Goal: Information Seeking & Learning: Learn about a topic

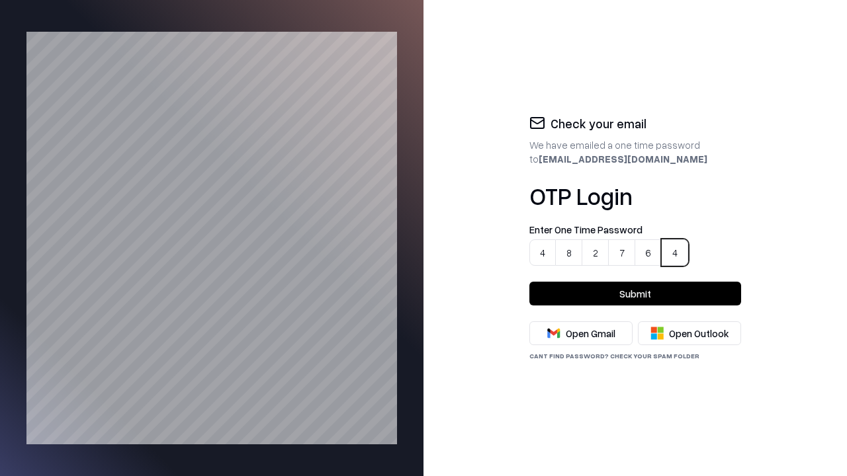
type input "******"
click at [635, 294] on button "Submit" at bounding box center [635, 294] width 212 height 24
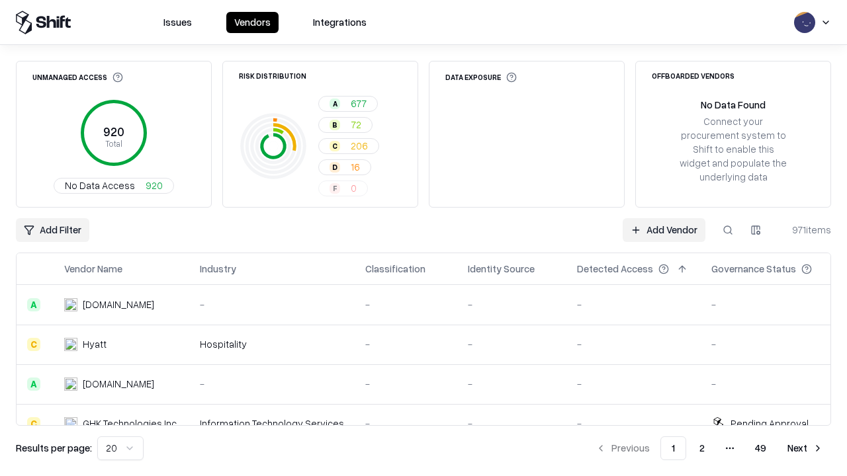
click at [118, 448] on html "Issues Vendors Integrations Unmanaged Access 920 Total No Data Access 920 Risk …" at bounding box center [423, 238] width 847 height 476
click at [805, 448] on button "Next" at bounding box center [805, 448] width 52 height 24
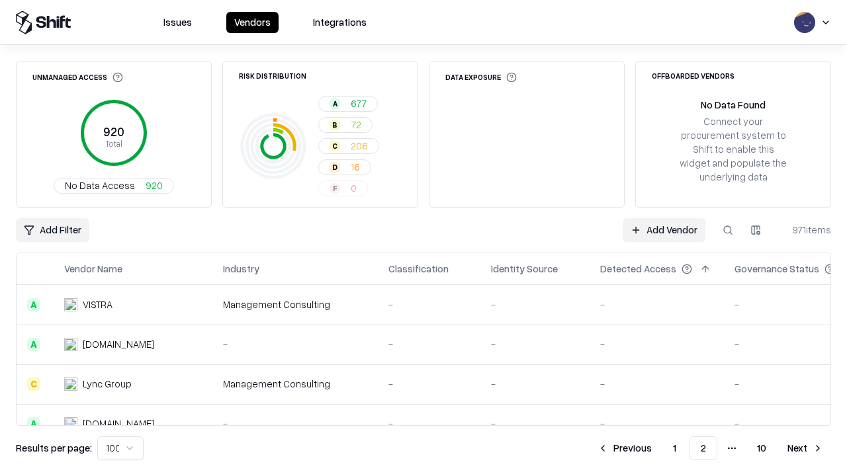
click at [805, 448] on button "Next" at bounding box center [805, 448] width 52 height 24
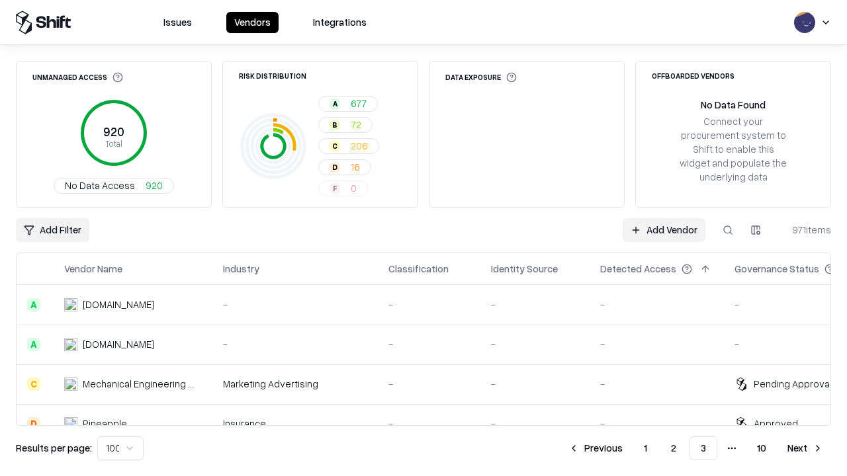
click at [805, 448] on button "Next" at bounding box center [805, 448] width 52 height 24
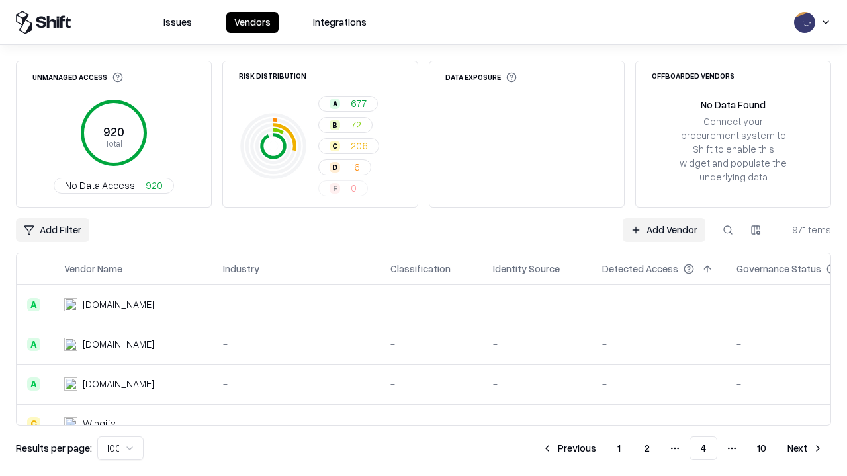
click at [805, 448] on button "Next" at bounding box center [805, 448] width 52 height 24
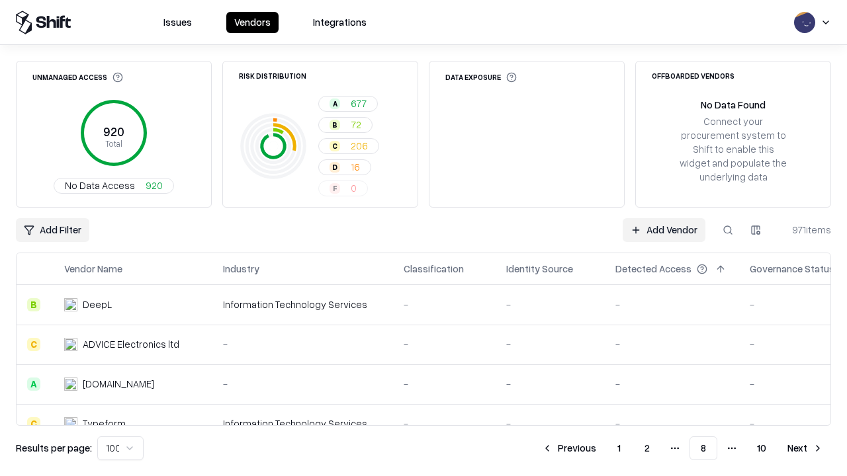
click at [805, 448] on button "Next" at bounding box center [805, 448] width 52 height 24
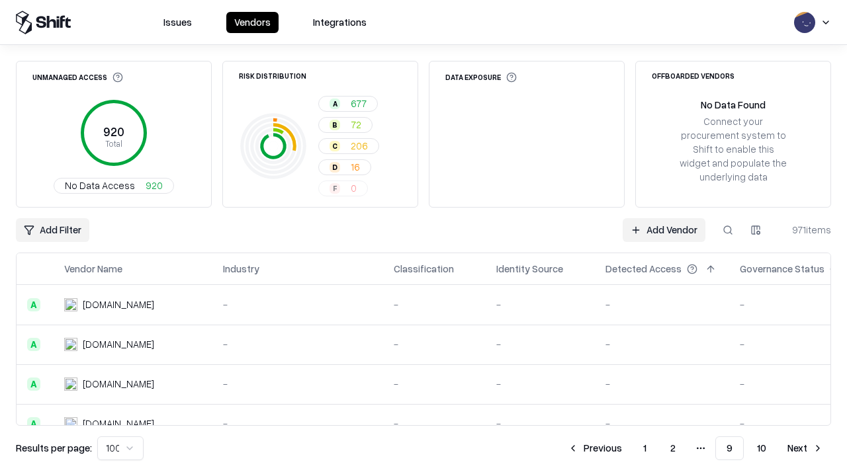
click at [805, 448] on button "Next" at bounding box center [805, 448] width 52 height 24
click at [625, 448] on button "Previous" at bounding box center [624, 448] width 70 height 24
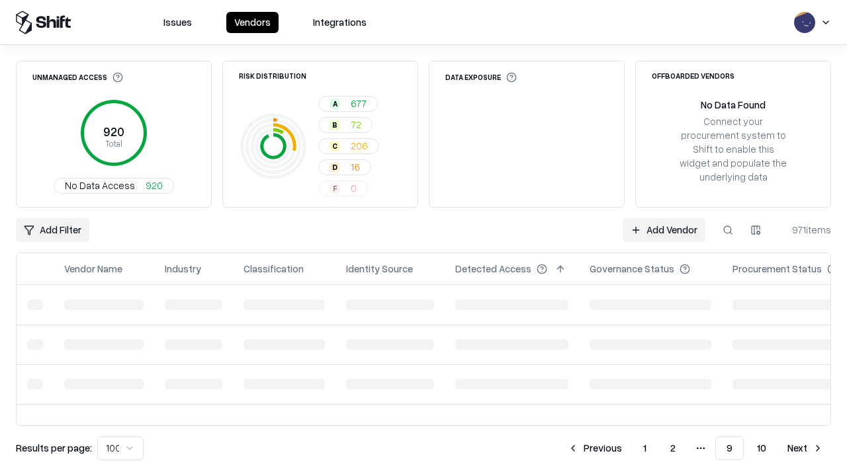
click at [596, 448] on button "Previous" at bounding box center [595, 448] width 70 height 24
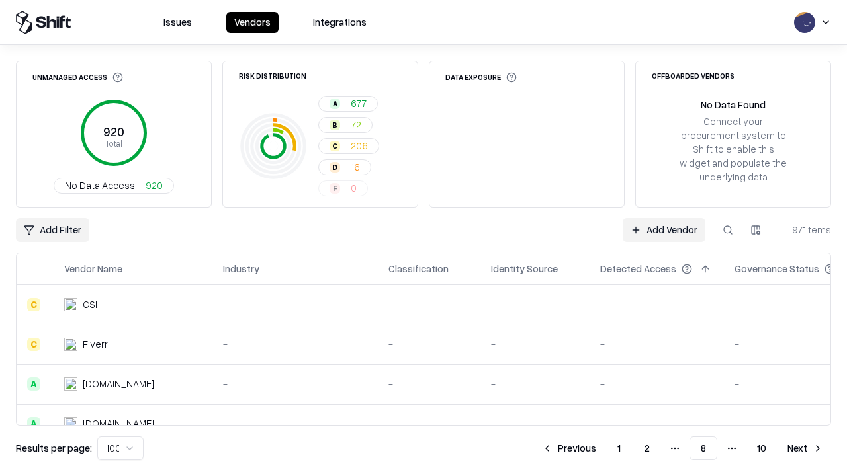
click at [569, 448] on button "Previous" at bounding box center [569, 448] width 70 height 24
click at [569, 448] on button "Previous" at bounding box center [568, 448] width 70 height 24
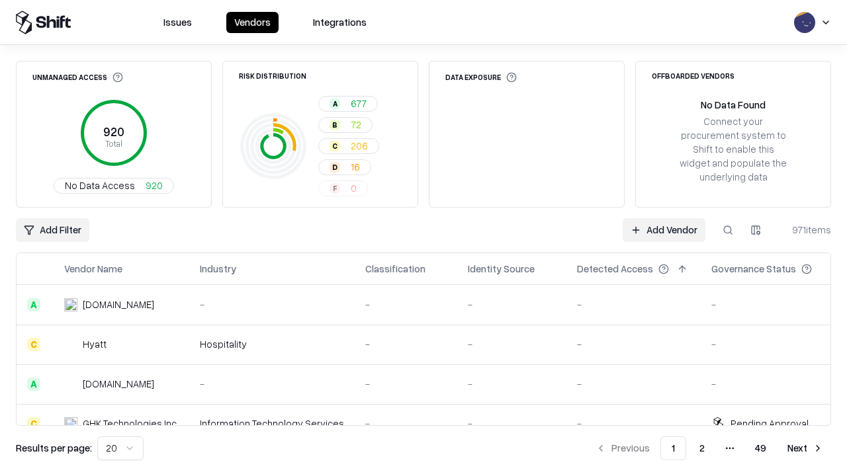
click at [423, 238] on div "Add Filter Add Vendor 971 items" at bounding box center [423, 230] width 815 height 24
click at [52, 230] on html "Issues Vendors Integrations Unmanaged Access 920 Total No Data Access 920 Risk …" at bounding box center [423, 238] width 847 height 476
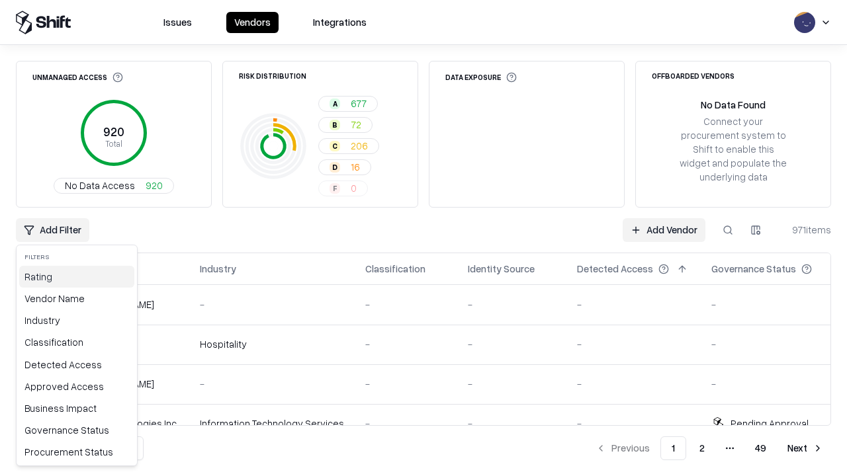
click at [73, 276] on div "Rating" at bounding box center [76, 277] width 115 height 22
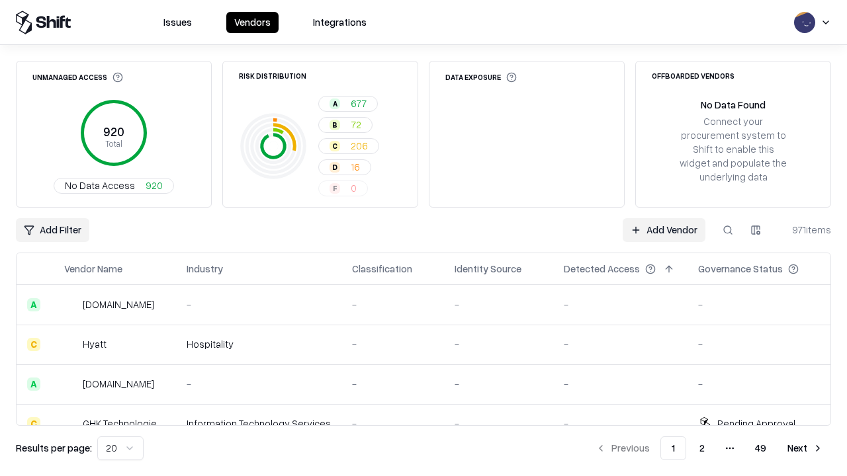
click at [755, 230] on html "Issues Vendors Integrations Unmanaged Access 920 Total No Data Access 920 Risk …" at bounding box center [423, 238] width 847 height 476
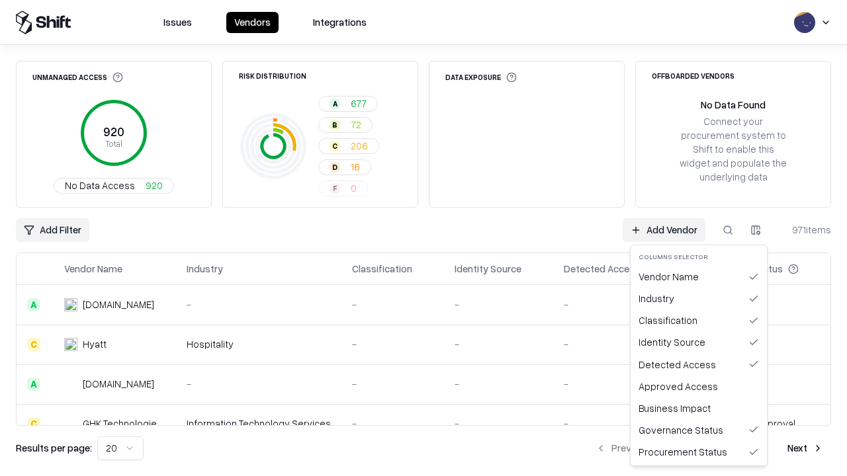
click at [423, 238] on html "Issues Vendors Integrations Unmanaged Access 920 Total No Data Access 920 Risk …" at bounding box center [423, 238] width 847 height 476
click at [755, 230] on button "button" at bounding box center [755, 230] width 24 height 24
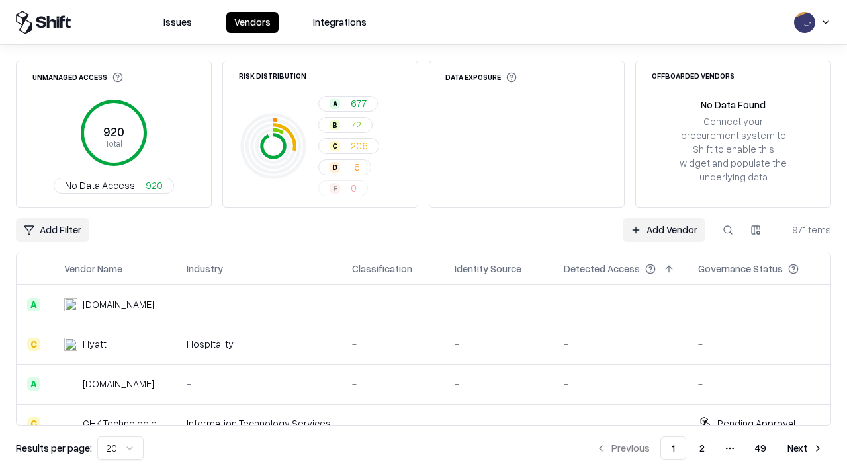
click at [755, 230] on html "Issues Vendors Integrations Unmanaged Access 920 Total No Data Access 920 Risk …" at bounding box center [423, 238] width 847 height 476
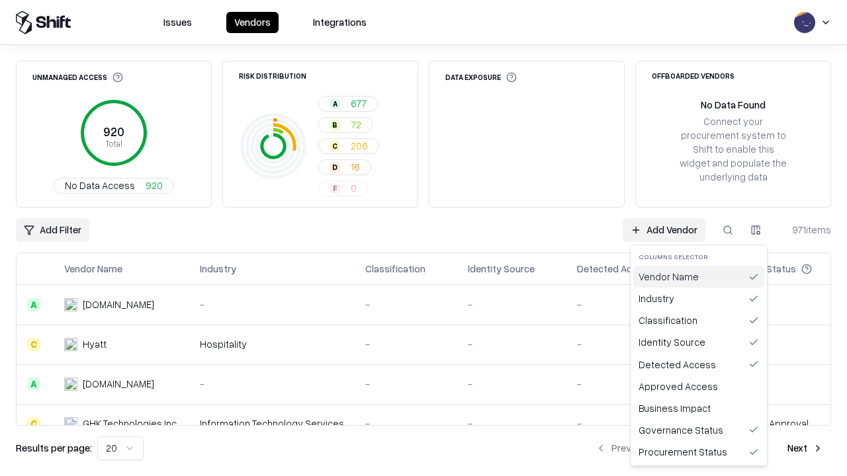
click at [698, 276] on div "Vendor Name" at bounding box center [698, 277] width 131 height 22
click at [755, 230] on html "Issues Vendors Integrations Unmanaged Access 920 Total No Data Access 920 Risk …" at bounding box center [423, 238] width 847 height 476
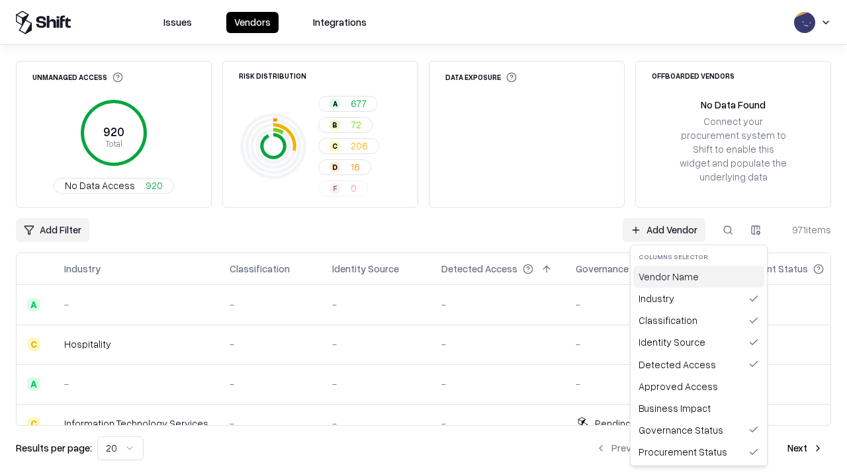
click at [698, 276] on div "Vendor Name" at bounding box center [698, 277] width 131 height 22
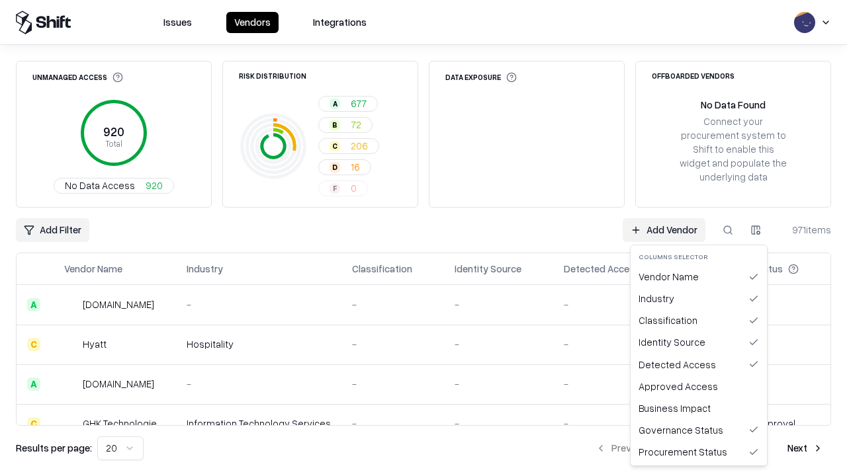
click at [755, 230] on html "Issues Vendors Integrations Unmanaged Access 920 Total No Data Access 920 Risk …" at bounding box center [423, 238] width 847 height 476
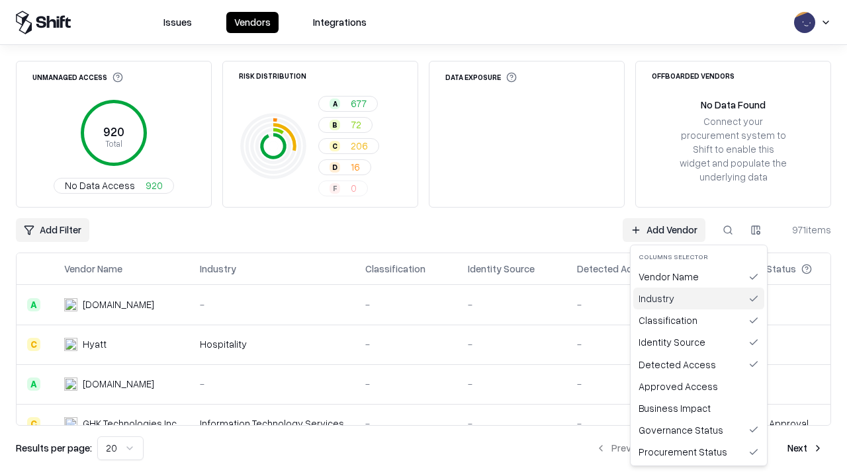
click at [698, 298] on div "Industry" at bounding box center [698, 299] width 131 height 22
click at [755, 230] on html "Issues Vendors Integrations Unmanaged Access 920 Total No Data Access 920 Risk …" at bounding box center [423, 238] width 847 height 476
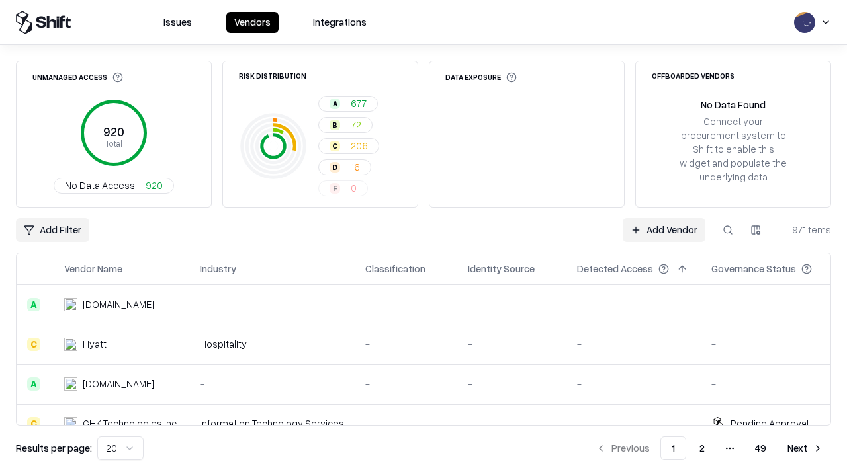
click at [135, 269] on button at bounding box center [136, 269] width 16 height 16
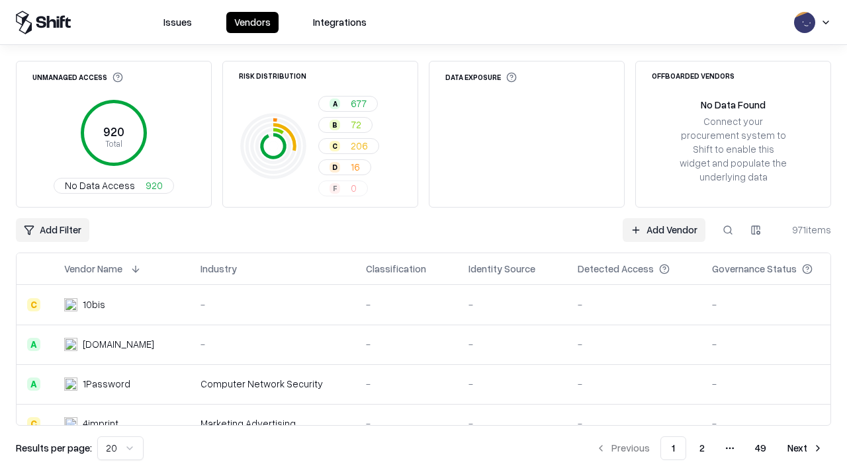
click at [135, 269] on button at bounding box center [136, 269] width 16 height 16
